Goal: Transaction & Acquisition: Book appointment/travel/reservation

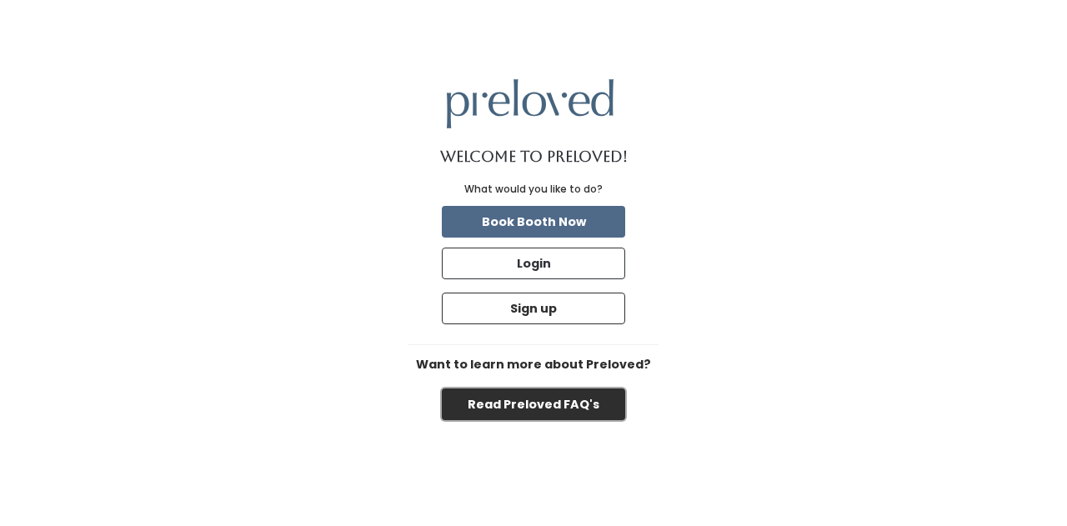
click at [582, 398] on button "Read Preloved FAQ's" at bounding box center [533, 404] width 183 height 32
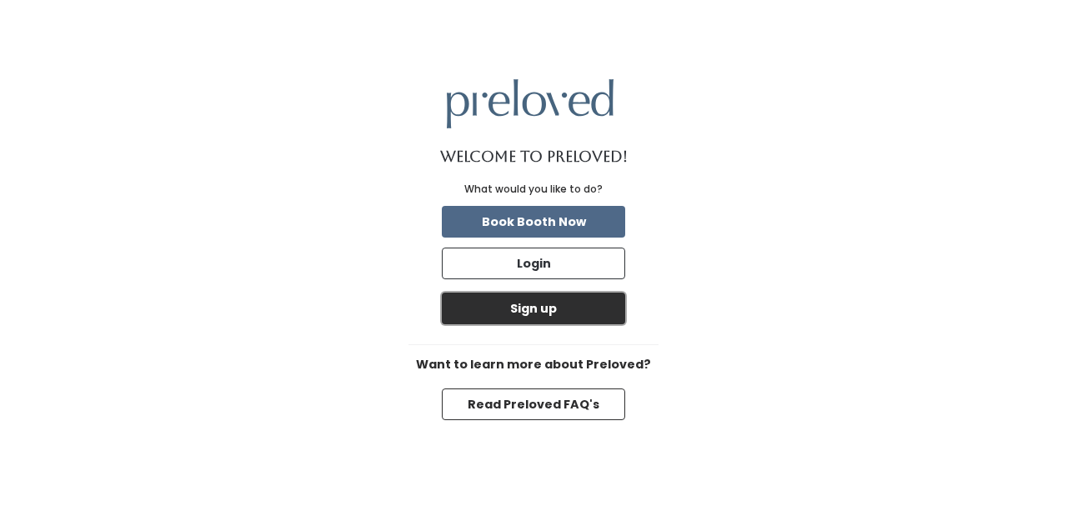
click at [574, 311] on button "Sign up" at bounding box center [533, 309] width 183 height 32
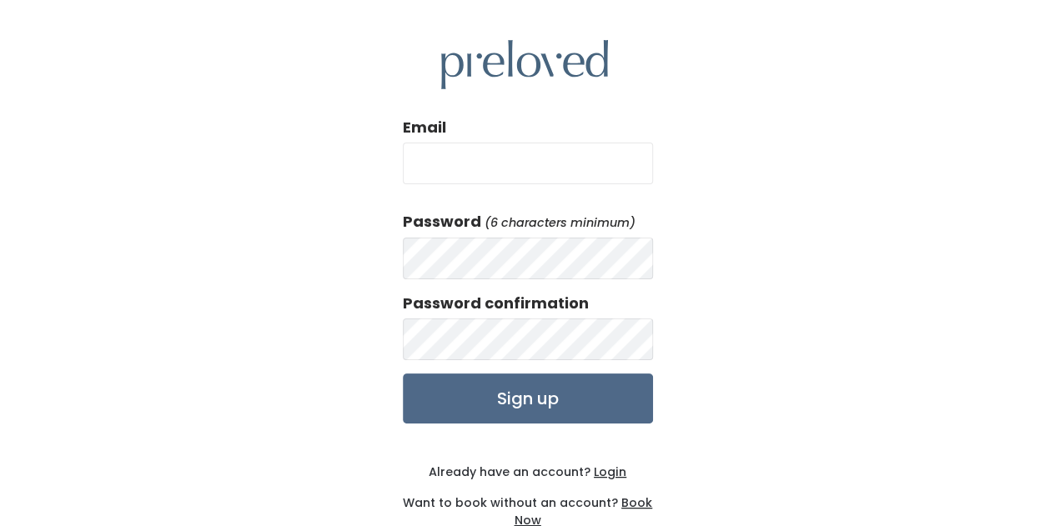
click at [550, 171] on input "Email" at bounding box center [528, 164] width 250 height 42
type input "jackie_arroll@yahoo.com"
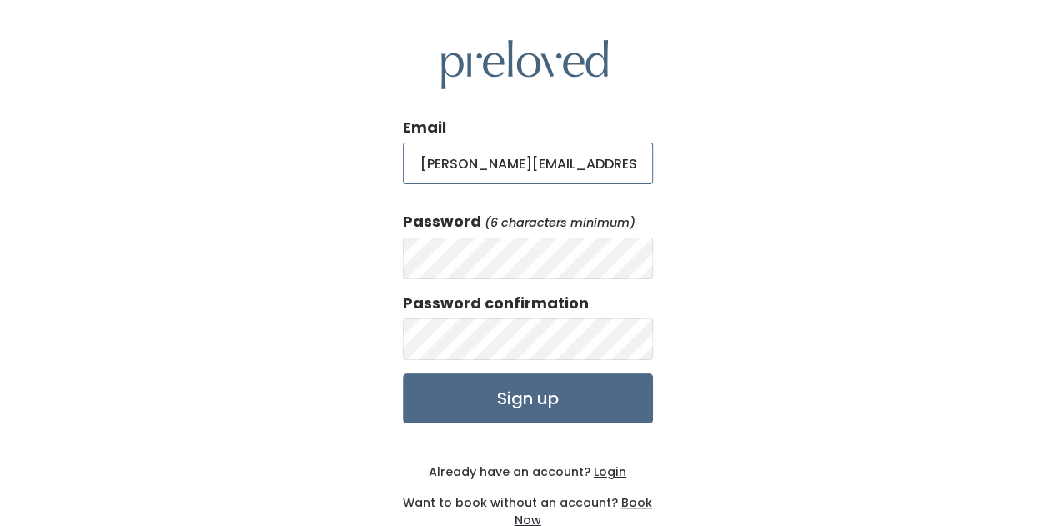
click at [597, 153] on input "jackie_arroll@yahoo.com" at bounding box center [528, 164] width 250 height 42
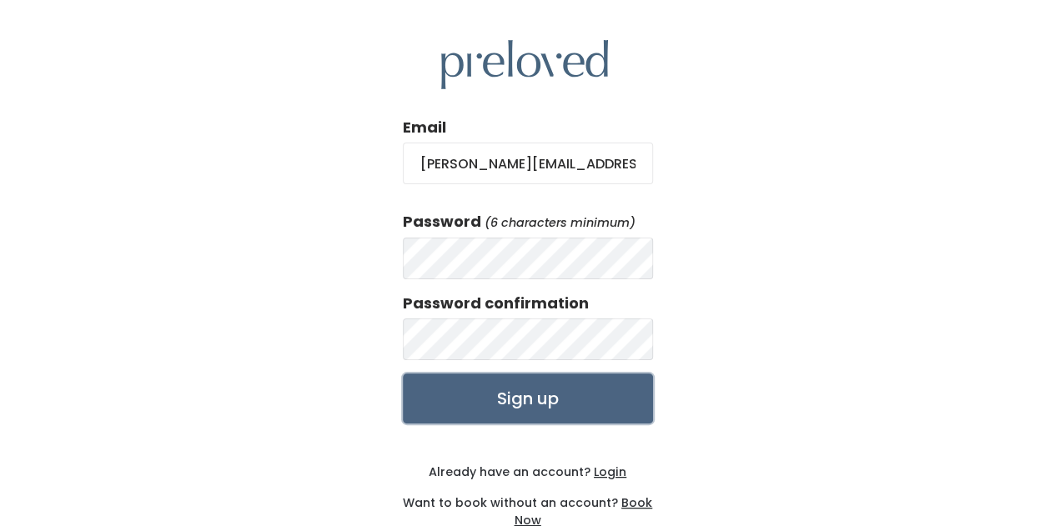
click at [497, 399] on input "Sign up" at bounding box center [528, 398] width 250 height 50
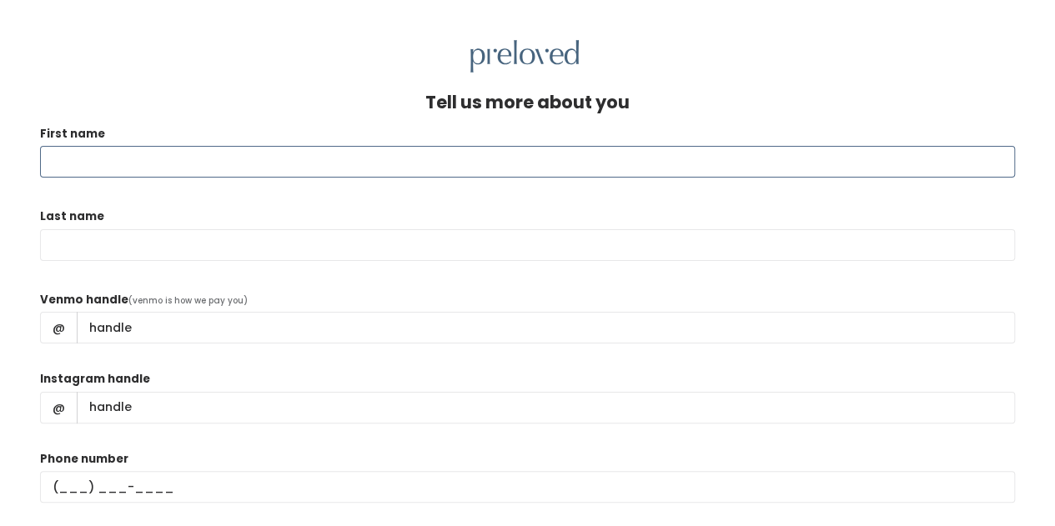
click at [440, 163] on input "First name" at bounding box center [527, 162] width 975 height 32
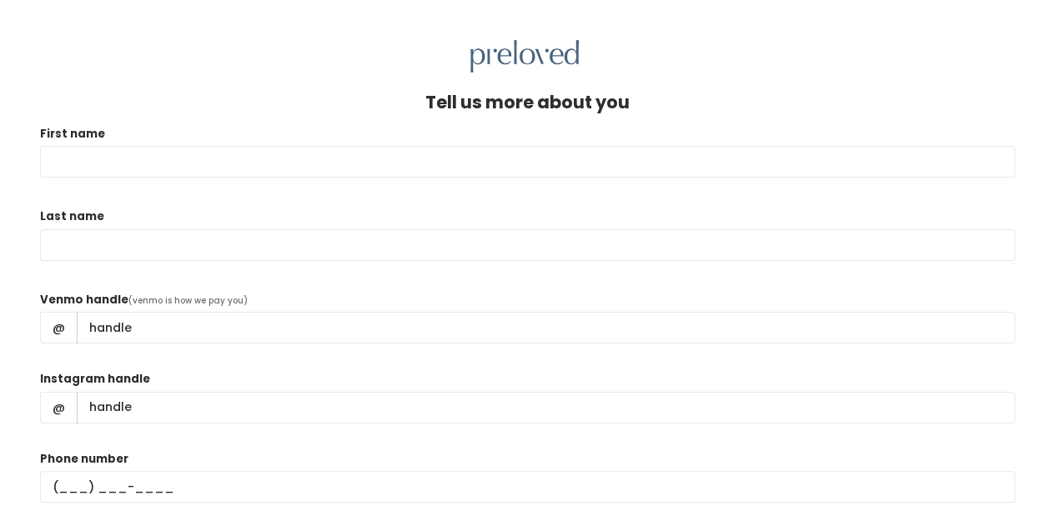
click at [343, 219] on div "Last name" at bounding box center [527, 243] width 975 height 70
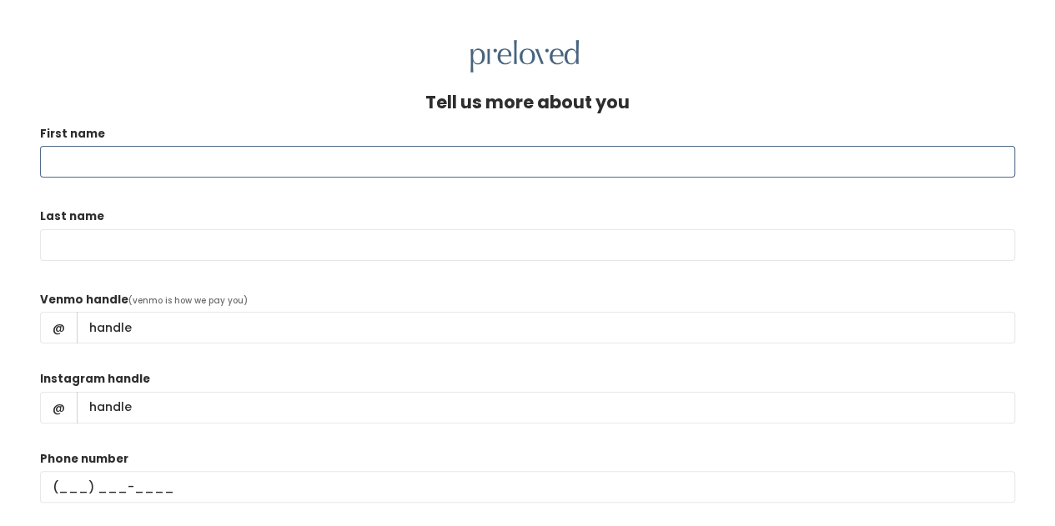
click at [399, 166] on input "First name" at bounding box center [527, 162] width 975 height 32
type input "j"
type input "Jacqueline"
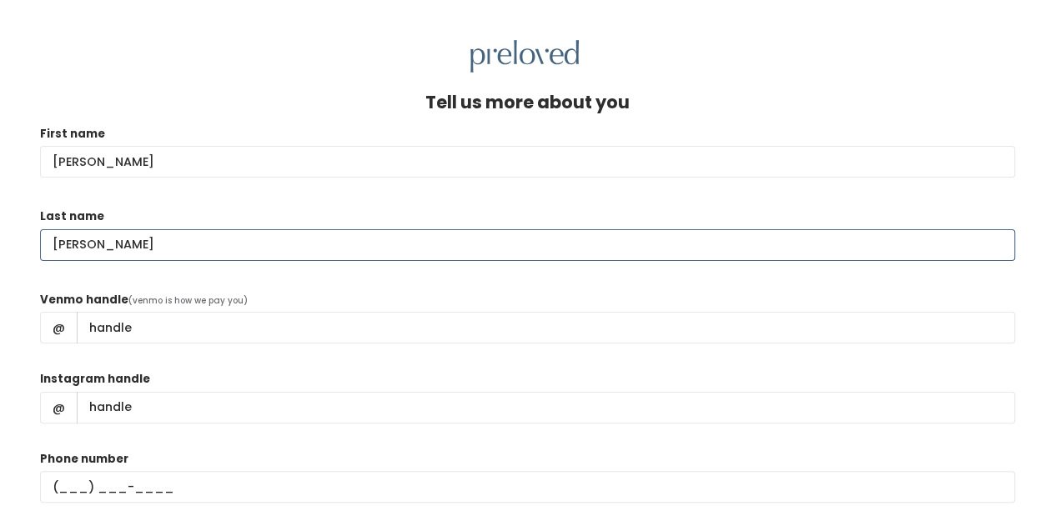
type input "Heitner"
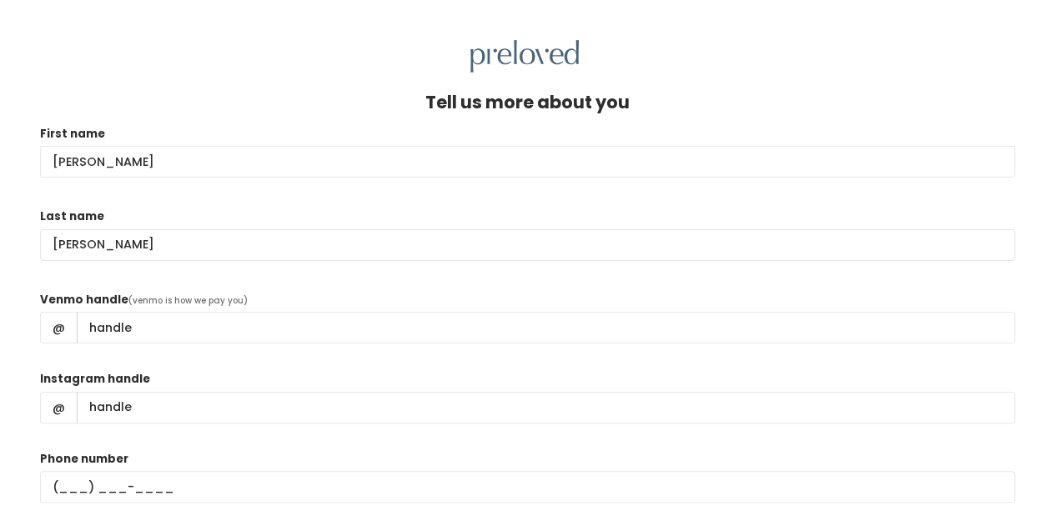
click at [687, 268] on div "Last name Heitner" at bounding box center [527, 243] width 975 height 70
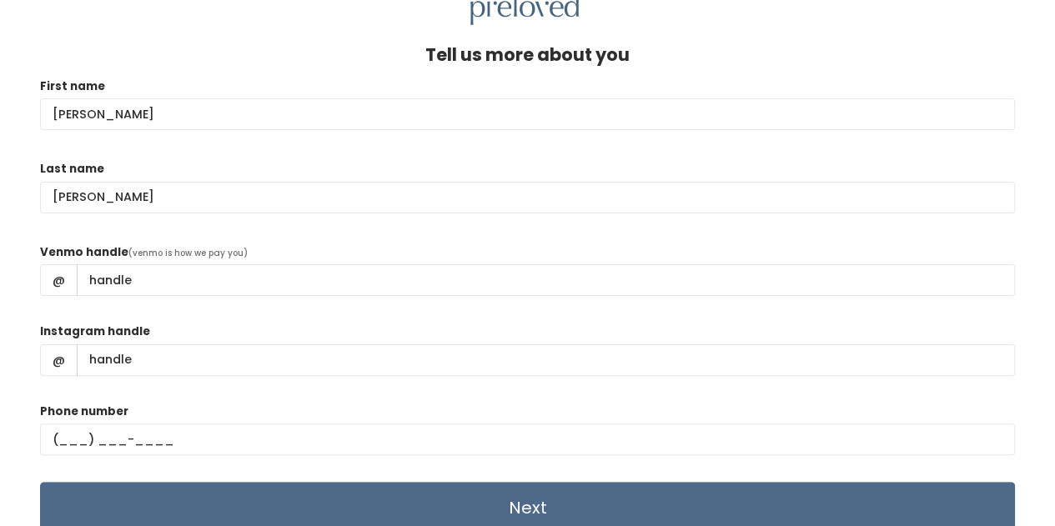
scroll to position [72, 0]
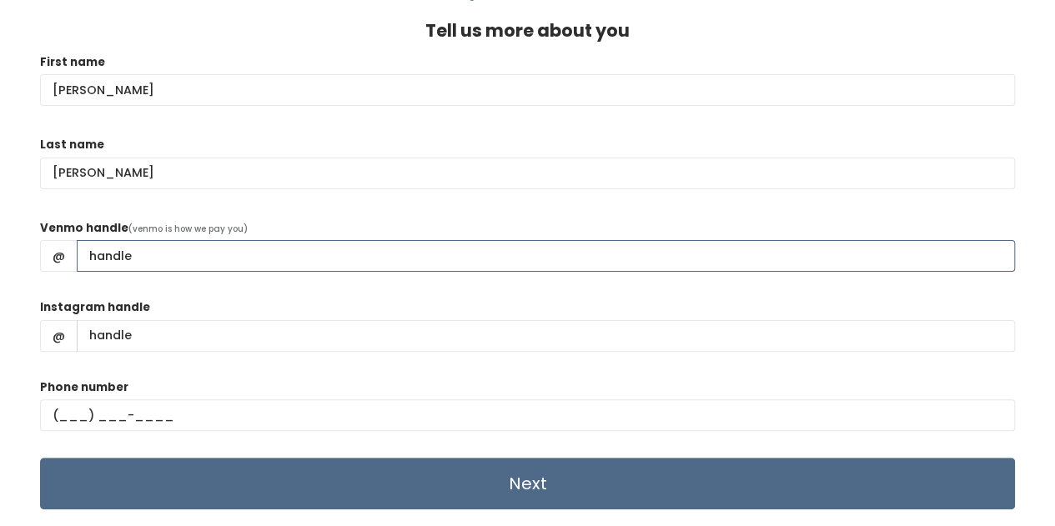
click at [273, 249] on input "Venmo handle" at bounding box center [546, 256] width 938 height 32
type input "Jacqueline-Heitner"
click at [474, 358] on div "Instagram handle @" at bounding box center [527, 331] width 975 height 67
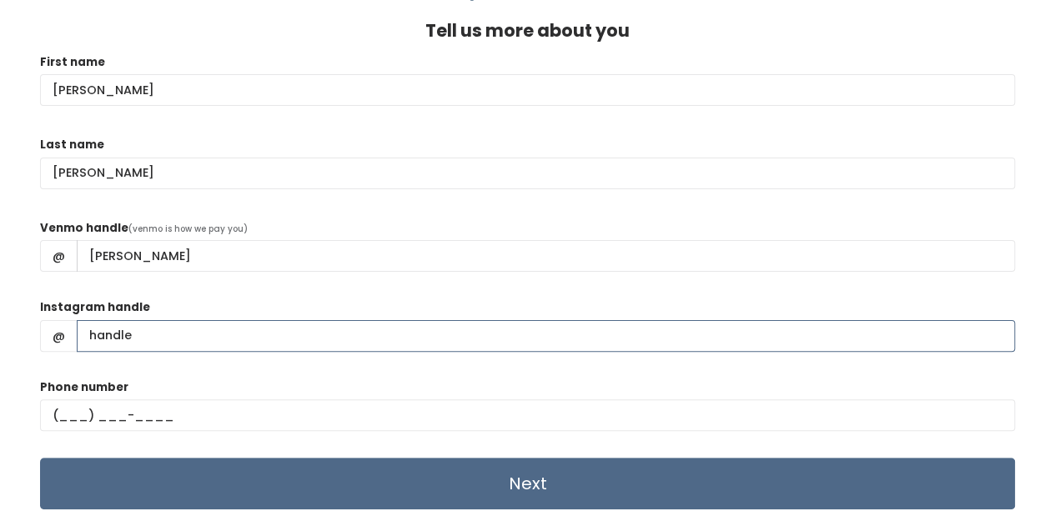
click at [155, 333] on input "Instagram handle" at bounding box center [546, 336] width 938 height 32
type input "skijacqueline"
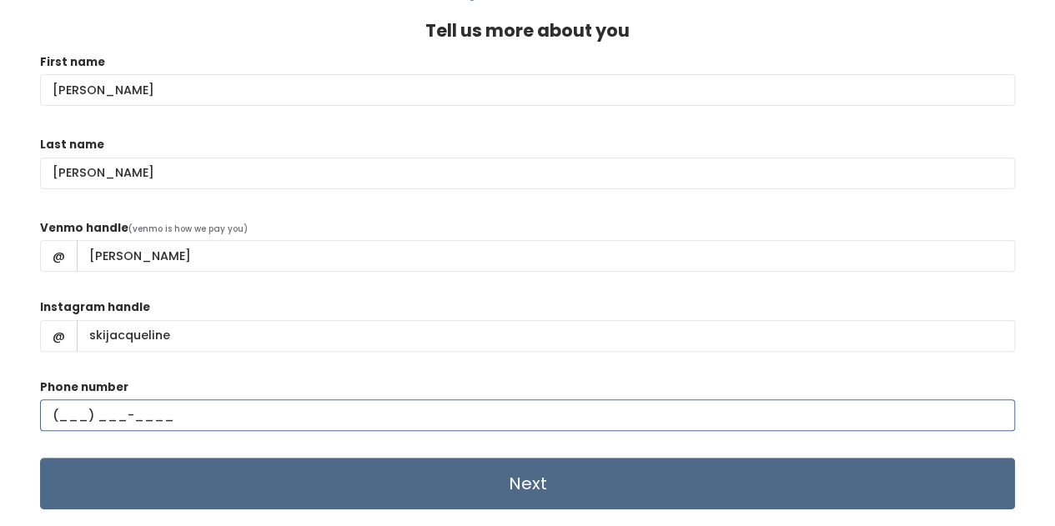
click at [58, 413] on input "text" at bounding box center [527, 415] width 975 height 32
type input "(917) 533-4121"
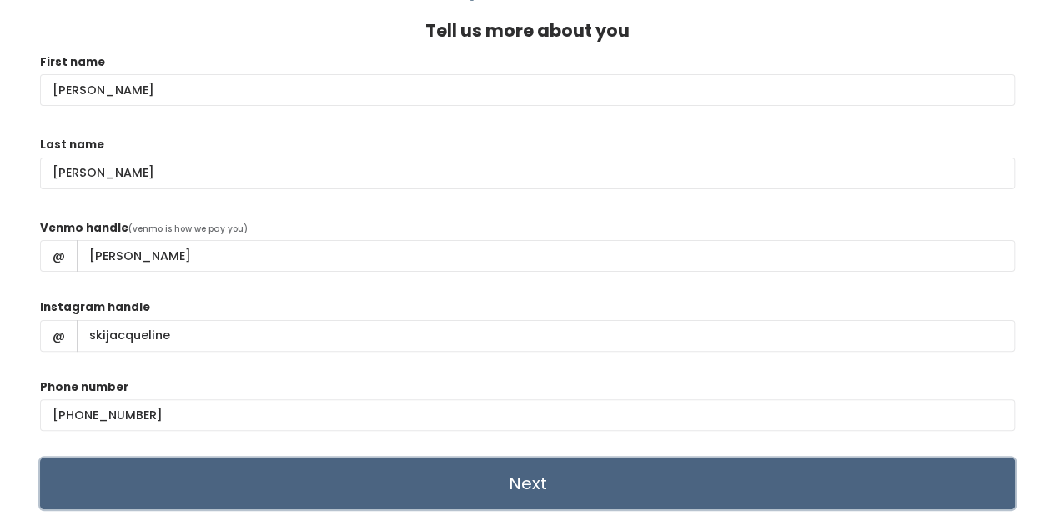
click at [565, 484] on input "Next" at bounding box center [527, 484] width 975 height 52
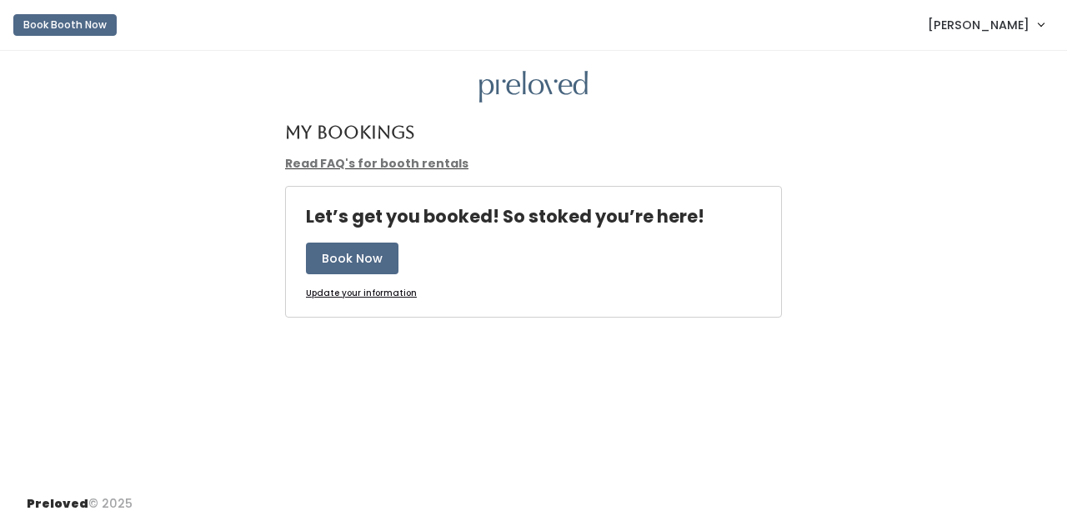
click at [423, 163] on link "Read FAQ's for booth rentals" at bounding box center [376, 163] width 183 height 17
click at [342, 256] on button "Book Now" at bounding box center [352, 259] width 93 height 32
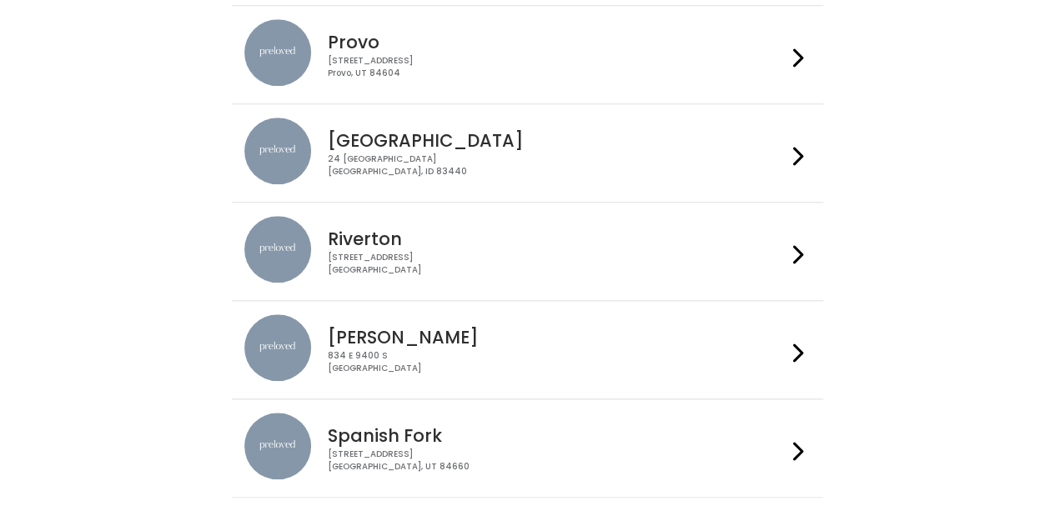
scroll to position [667, 0]
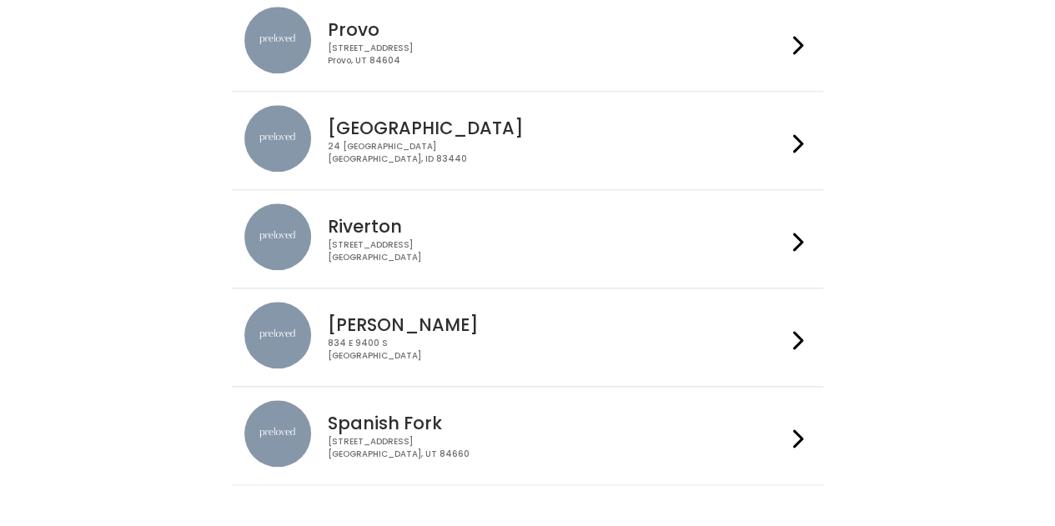
click at [455, 346] on div "834 E 9400 S Sandy, UT 84049" at bounding box center [557, 350] width 458 height 24
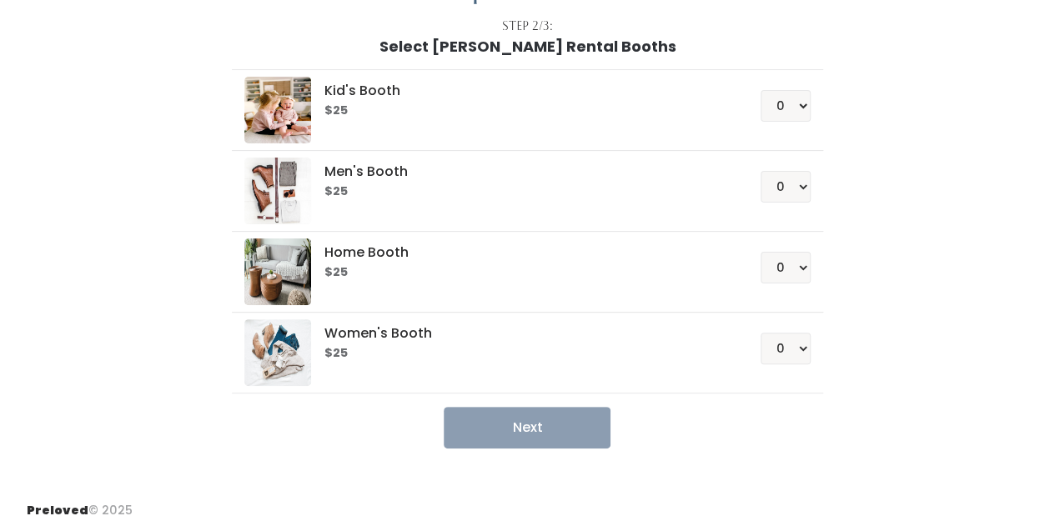
scroll to position [100, 0]
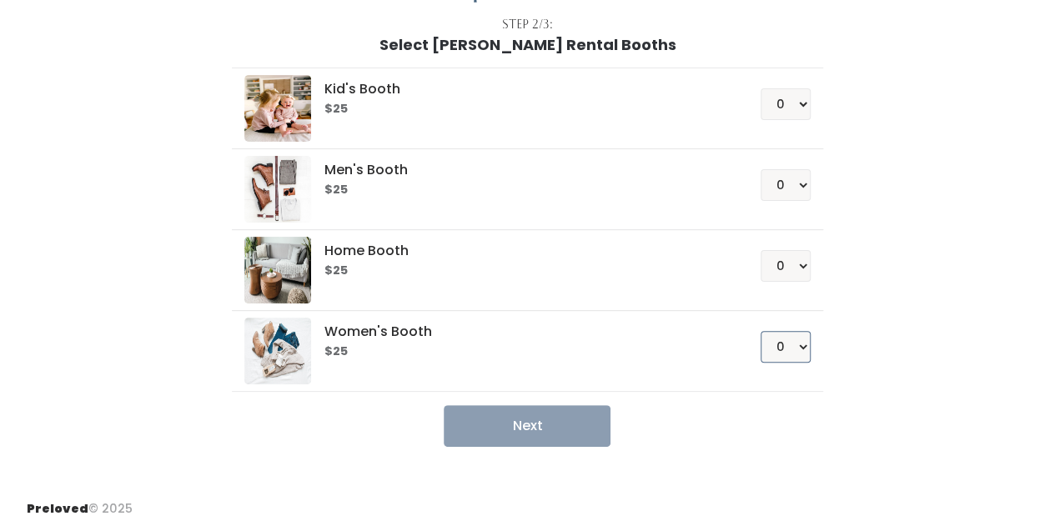
click at [799, 342] on select "0 1 2 3 4" at bounding box center [785, 347] width 50 height 32
select select "1"
click at [761, 331] on select "0 1 2 3 4" at bounding box center [785, 347] width 50 height 32
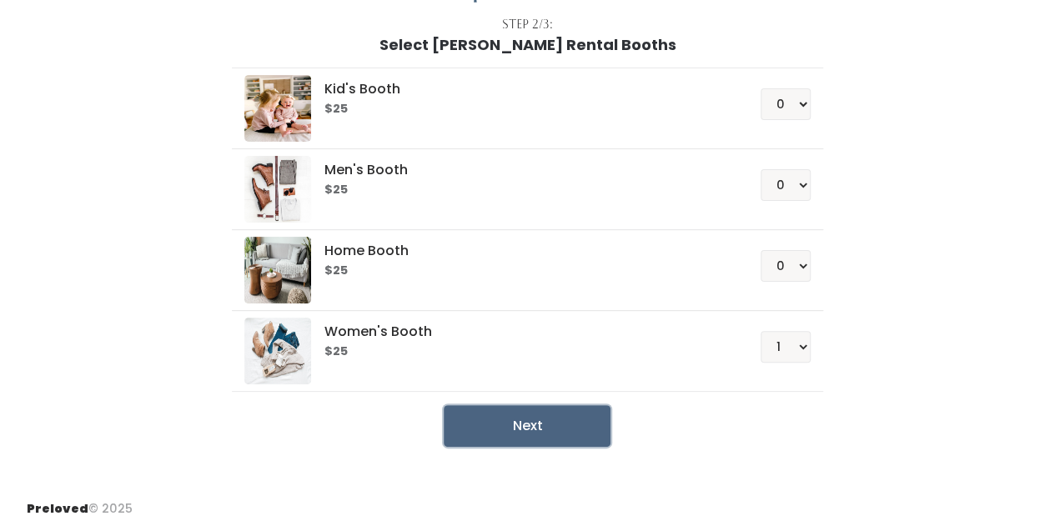
click at [510, 426] on button "Next" at bounding box center [526, 426] width 167 height 42
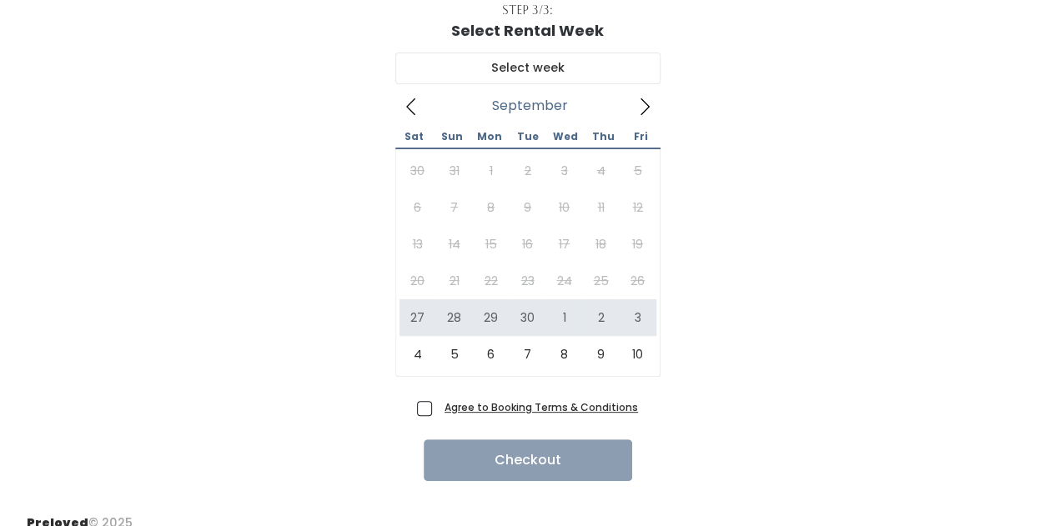
scroll to position [132, 0]
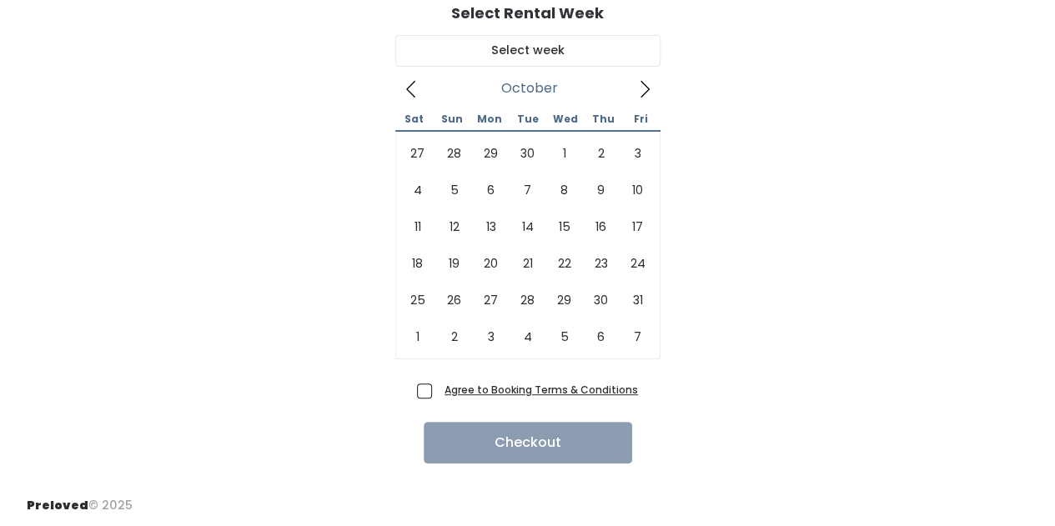
click at [642, 80] on icon at bounding box center [644, 89] width 18 height 18
click at [412, 84] on icon at bounding box center [411, 89] width 18 height 18
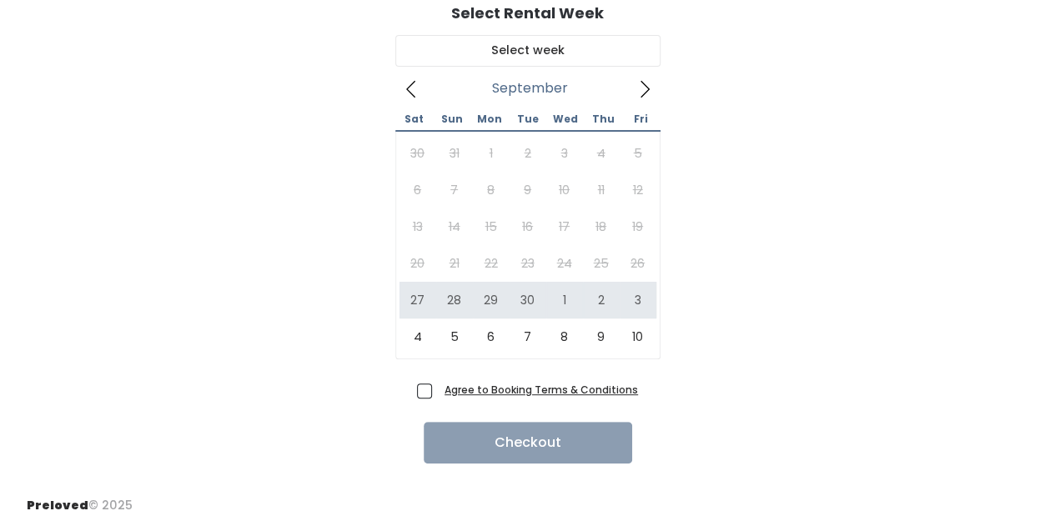
click at [644, 86] on icon at bounding box center [644, 89] width 18 height 18
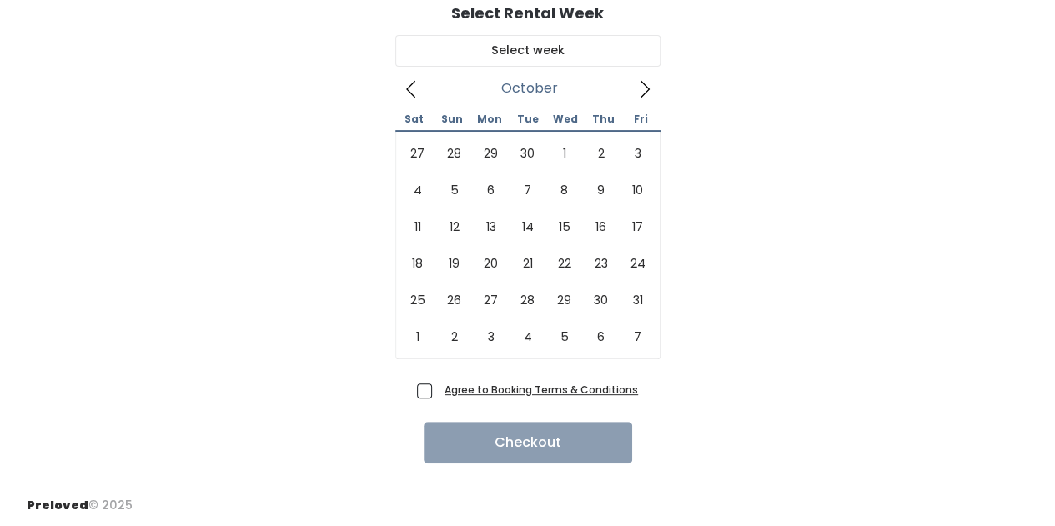
click at [413, 84] on icon at bounding box center [411, 89] width 18 height 18
